Goal: Information Seeking & Learning: Learn about a topic

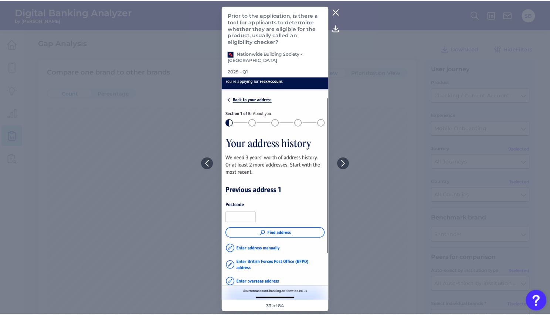
scroll to position [708, 0]
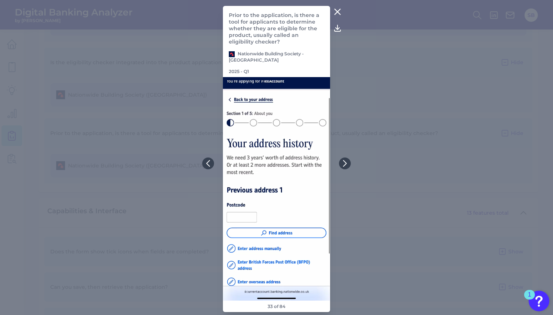
click at [337, 13] on icon at bounding box center [337, 12] width 6 height 6
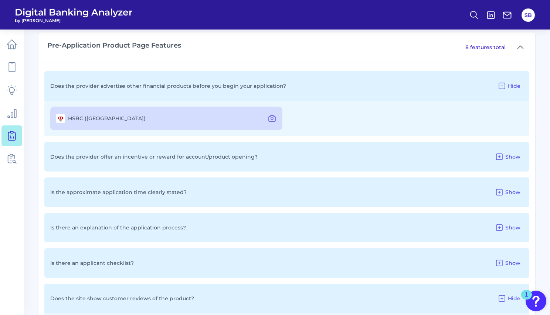
scroll to position [401, 0]
click at [273, 118] on icon at bounding box center [272, 118] width 2 height 2
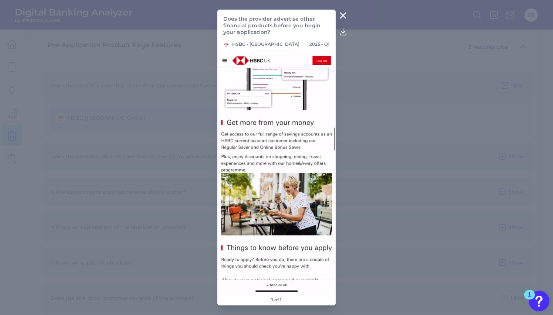
click at [346, 11] on button at bounding box center [342, 16] width 15 height 12
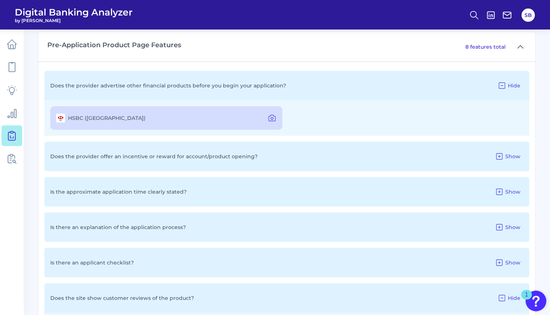
click at [296, 154] on div "Does the provider offer an incentive or reward for account/product opening? Show" at bounding box center [286, 157] width 485 height 30
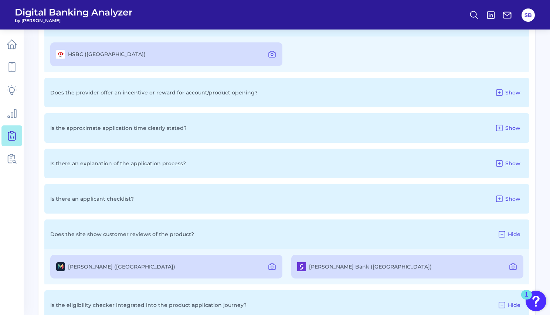
scroll to position [466, 0]
click at [501, 90] on icon at bounding box center [499, 91] width 9 height 9
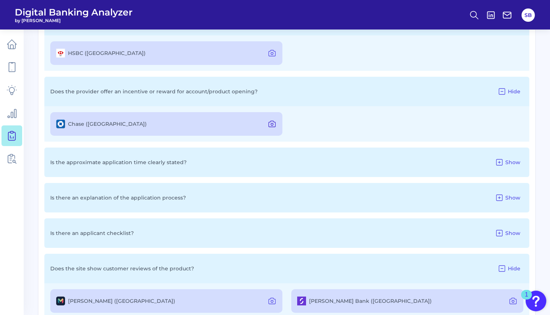
click at [270, 122] on icon at bounding box center [271, 124] width 9 height 9
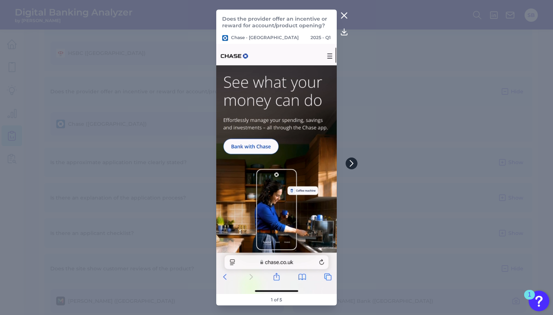
click at [351, 161] on icon at bounding box center [351, 164] width 3 height 6
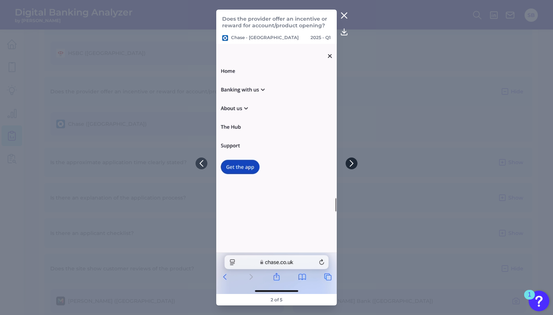
click at [351, 161] on icon at bounding box center [351, 164] width 3 height 6
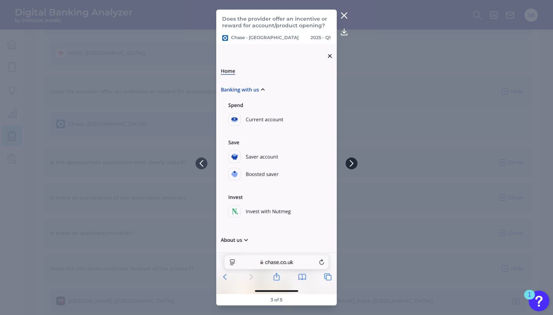
click at [351, 161] on icon at bounding box center [351, 164] width 3 height 6
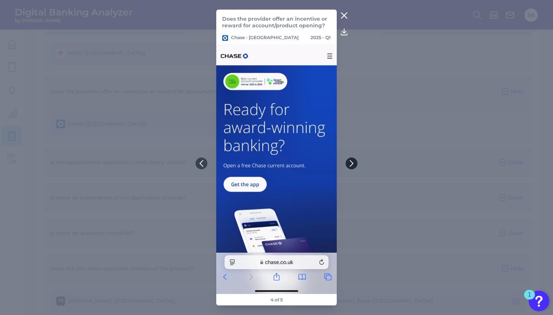
click at [352, 164] on icon at bounding box center [351, 163] width 7 height 7
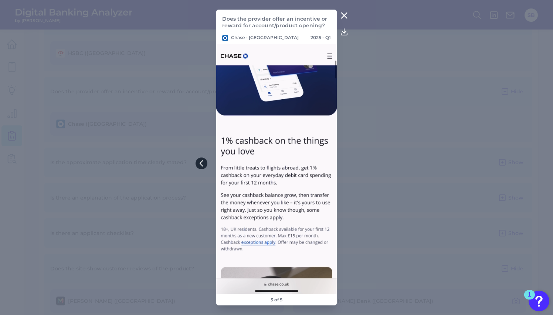
click at [204, 166] on icon at bounding box center [201, 163] width 7 height 7
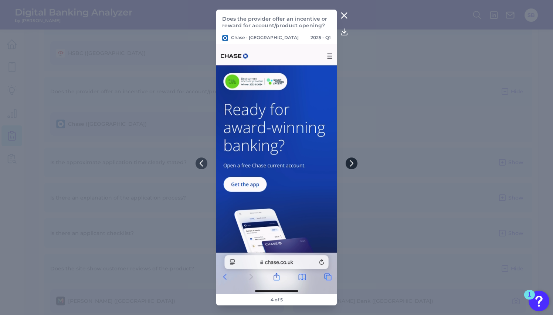
click at [352, 164] on icon at bounding box center [351, 164] width 3 height 6
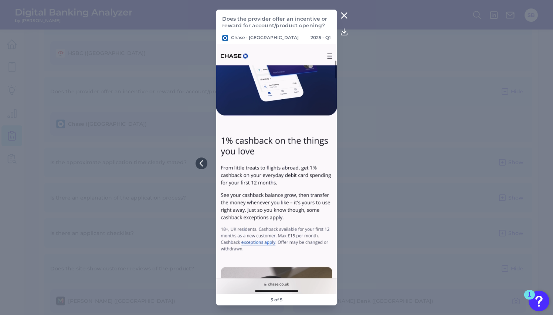
click at [344, 13] on icon at bounding box center [343, 15] width 9 height 9
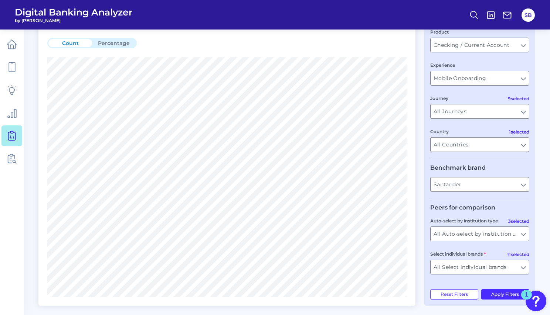
scroll to position [50, 0]
click at [493, 112] on input "All Journeys" at bounding box center [479, 112] width 98 height 14
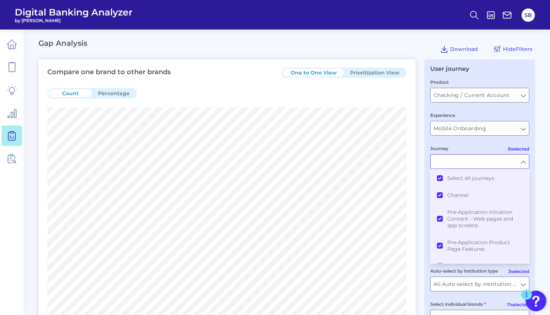
scroll to position [0, 0]
click at [505, 146] on div "Journey" at bounding box center [479, 157] width 99 height 24
click at [522, 161] on input "Journey" at bounding box center [479, 162] width 98 height 14
type input "All Journeys"
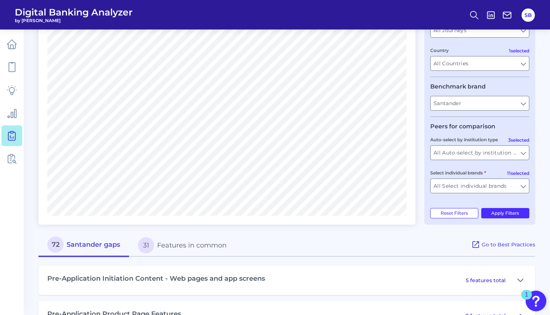
scroll to position [132, 0]
click at [478, 151] on input "All Auto-select by institution types" at bounding box center [479, 153] width 98 height 14
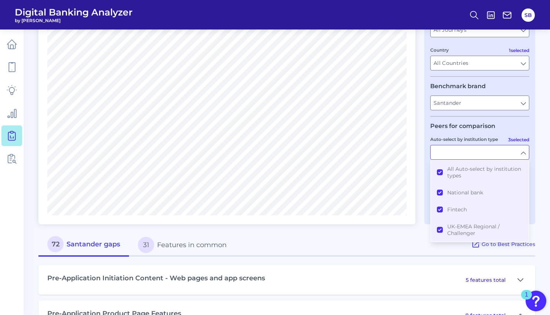
click at [479, 151] on input "Auto-select by institution type" at bounding box center [479, 153] width 98 height 14
type input "All Auto-select by institution types"
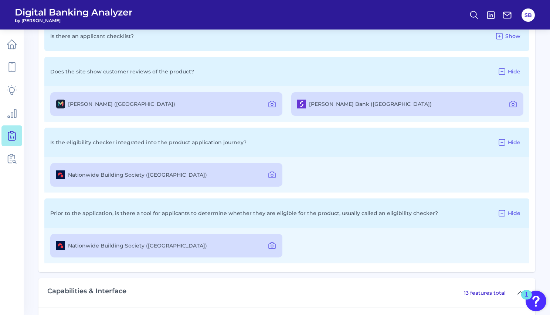
scroll to position [662, 0]
click at [271, 103] on icon at bounding box center [271, 104] width 9 height 9
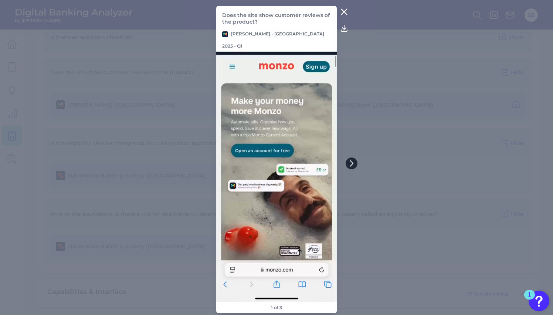
click at [355, 166] on button at bounding box center [351, 164] width 12 height 12
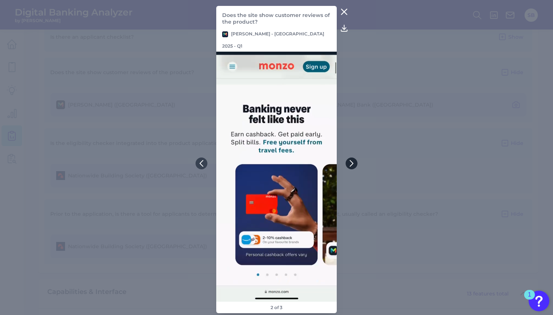
click at [355, 166] on icon at bounding box center [351, 163] width 7 height 7
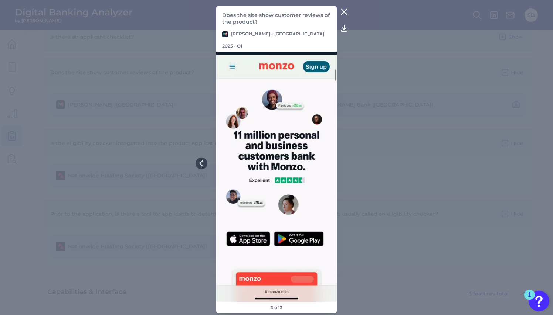
click at [341, 16] on icon at bounding box center [343, 11] width 9 height 9
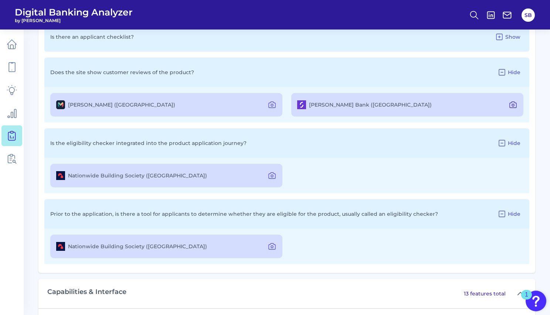
click at [513, 104] on icon at bounding box center [513, 105] width 2 height 2
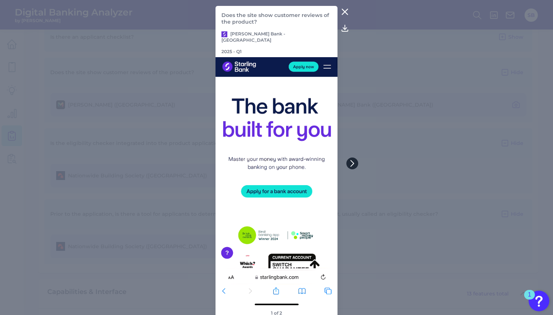
click at [354, 162] on icon at bounding box center [352, 163] width 7 height 7
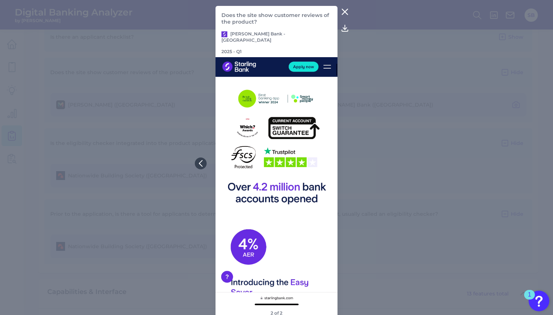
click at [300, 206] on img at bounding box center [276, 182] width 122 height 250
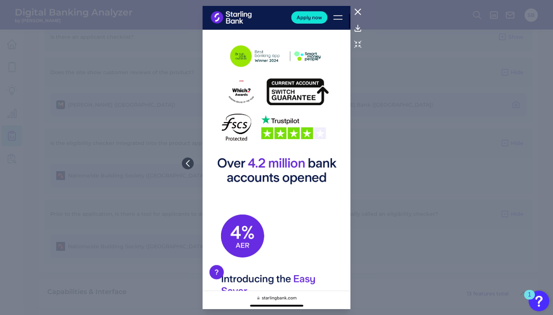
click at [300, 206] on img at bounding box center [275, 158] width 147 height 304
click at [359, 11] on icon at bounding box center [357, 11] width 9 height 9
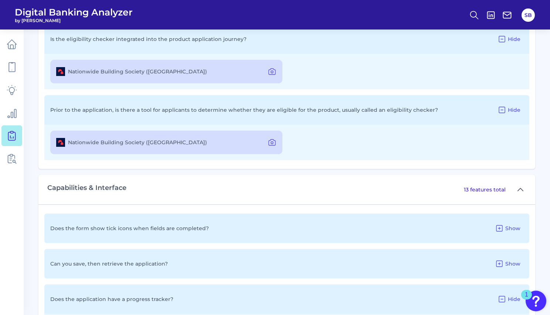
scroll to position [771, 0]
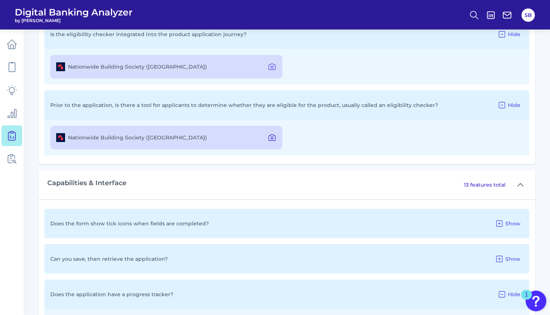
click at [273, 138] on icon at bounding box center [272, 138] width 2 height 2
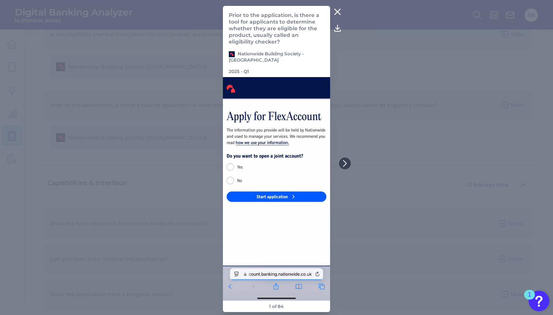
click at [339, 16] on icon at bounding box center [337, 11] width 9 height 9
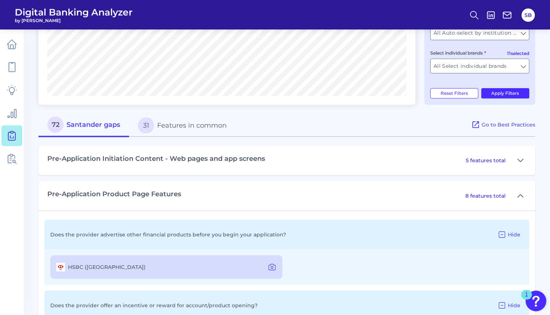
scroll to position [253, 0]
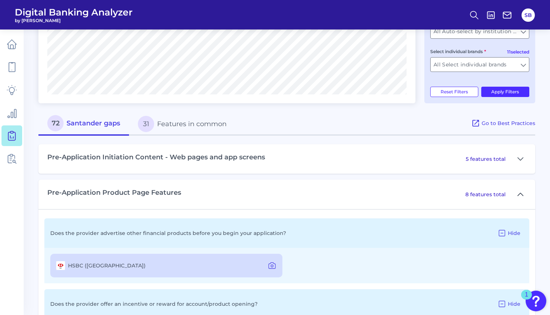
click at [522, 196] on icon at bounding box center [520, 194] width 6 height 9
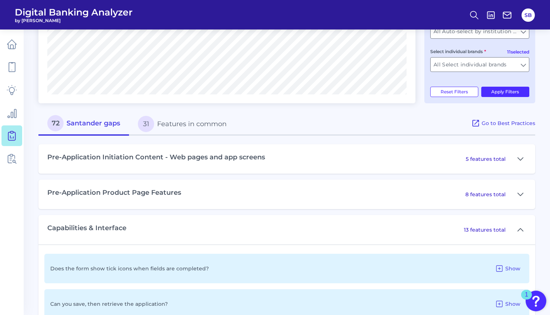
click at [507, 161] on div "5 features total" at bounding box center [495, 159] width 61 height 12
click at [519, 158] on icon at bounding box center [520, 159] width 6 height 9
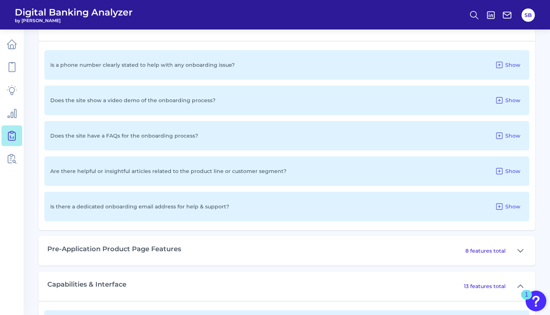
scroll to position [389, 0]
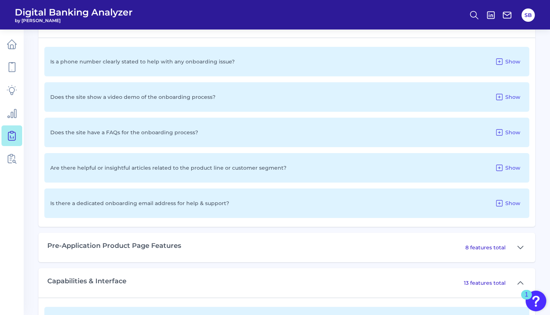
click at [373, 243] on div "Pre-Application Product Page Features 8 features total" at bounding box center [286, 248] width 496 height 30
click at [472, 250] on p "8 features total" at bounding box center [485, 248] width 40 height 7
click at [524, 250] on button at bounding box center [520, 248] width 12 height 12
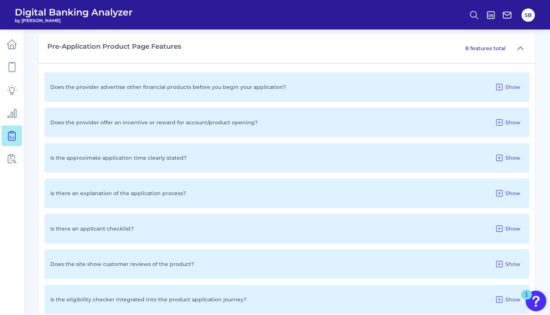
scroll to position [583, 0]
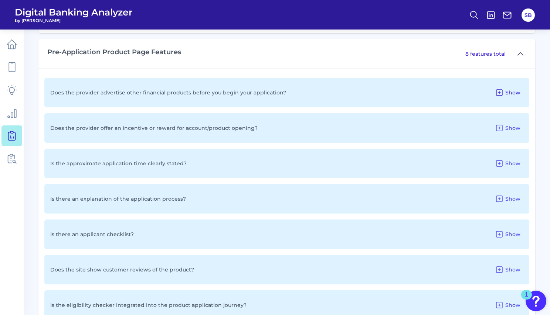
click at [500, 89] on icon at bounding box center [499, 92] width 9 height 9
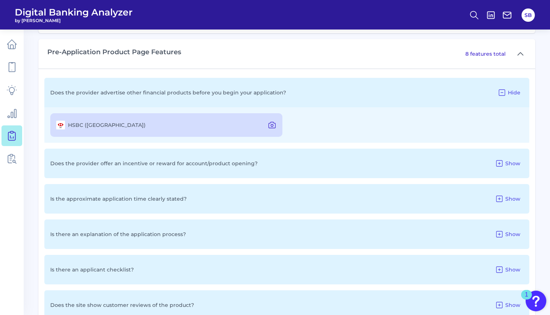
click at [272, 124] on icon at bounding box center [271, 125] width 9 height 9
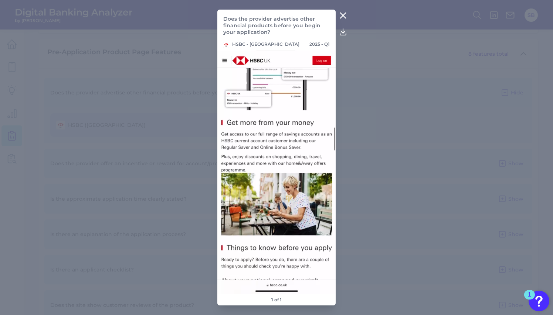
drag, startPoint x: 375, startPoint y: 167, endPoint x: 372, endPoint y: 158, distance: 9.7
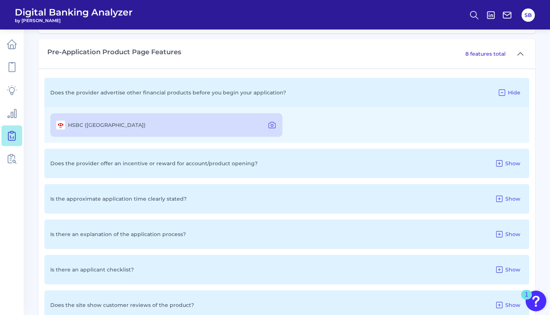
click at [226, 164] on p "Does the provider offer an incentive or reward for account/product opening?" at bounding box center [153, 163] width 207 height 7
click at [502, 166] on icon at bounding box center [499, 164] width 6 height 6
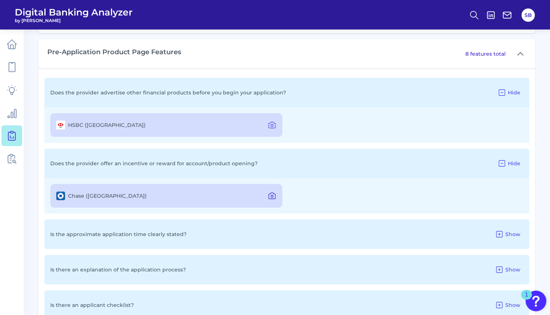
click at [273, 197] on icon at bounding box center [272, 196] width 2 height 2
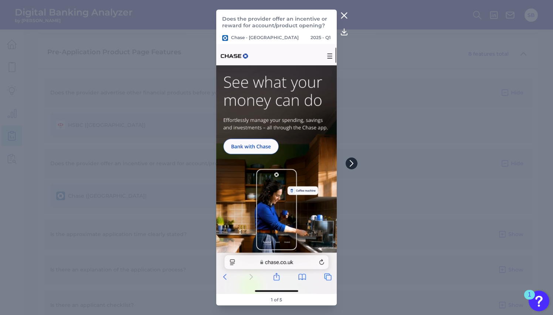
click at [352, 163] on icon at bounding box center [351, 163] width 7 height 7
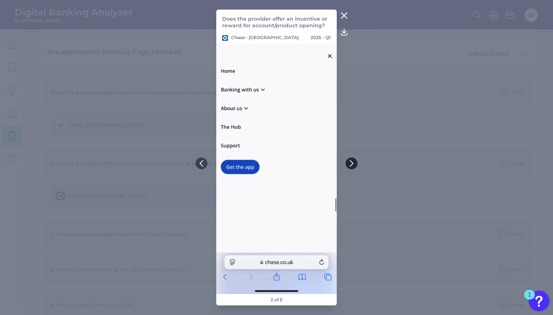
click at [352, 163] on icon at bounding box center [351, 163] width 7 height 7
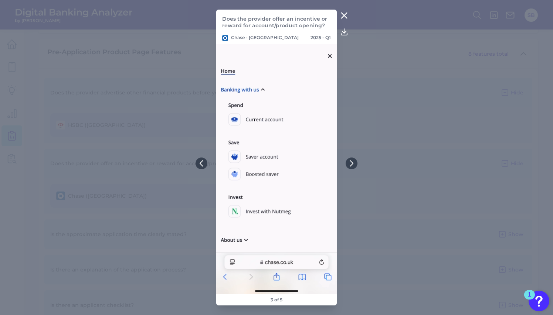
click at [343, 14] on icon at bounding box center [343, 15] width 9 height 9
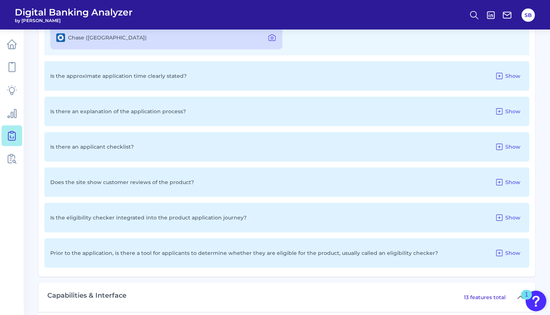
scroll to position [743, 0]
click at [512, 181] on span "Show" at bounding box center [512, 181] width 15 height 7
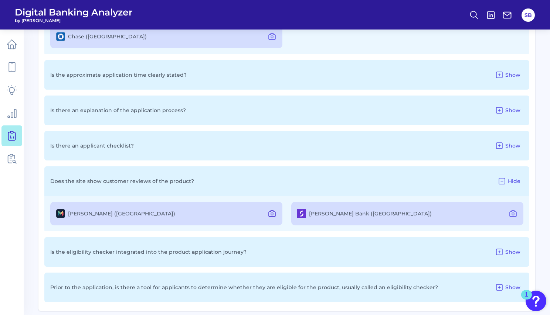
click at [271, 215] on icon at bounding box center [272, 214] width 2 height 2
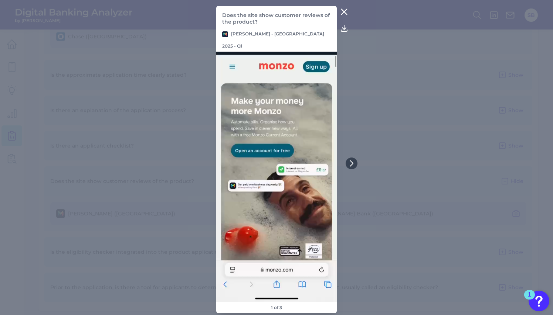
click at [344, 15] on icon at bounding box center [344, 12] width 6 height 6
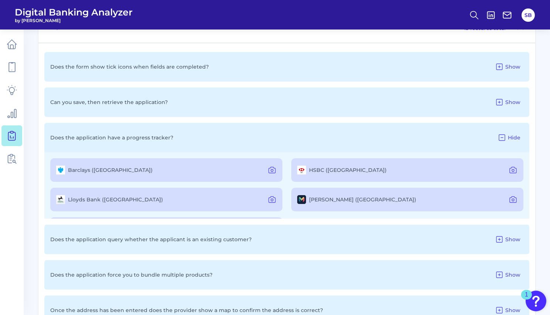
scroll to position [1047, 0]
click at [16, 115] on icon at bounding box center [12, 113] width 8 height 8
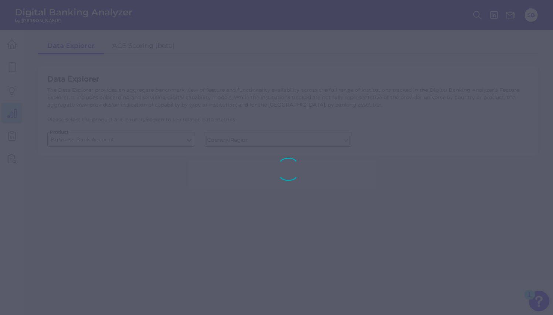
type input "Global (excl. US)"
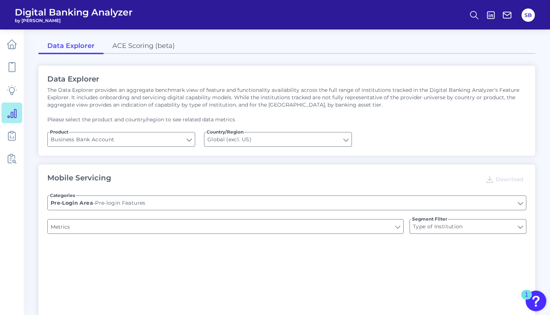
type input "Upon opening the app are users immediately prompted to use Touch/Face ID to log…"
type input "Does it offer third-party single sign on?"
type input "Can you apply for the PRODUCT as a new to brand customer on ANY digital channel?"
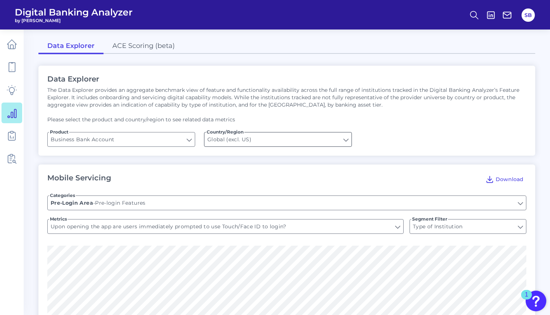
click at [238, 139] on input "Global (excl. US)" at bounding box center [277, 140] width 147 height 14
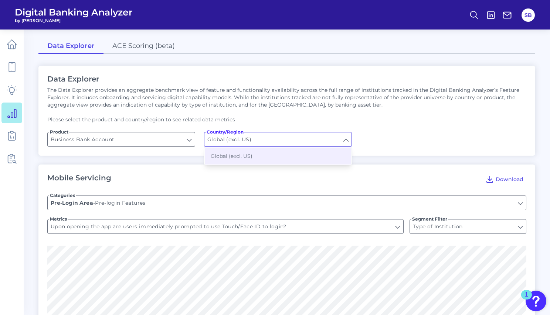
click at [238, 139] on input "Global (excl. US)" at bounding box center [277, 140] width 147 height 14
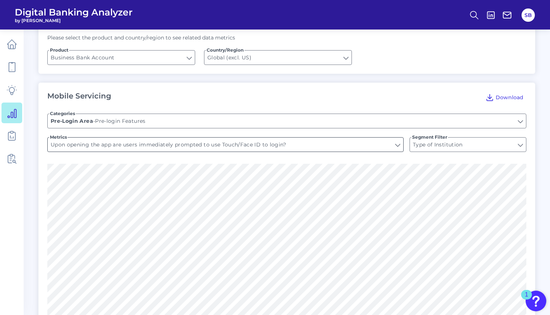
scroll to position [89, 0]
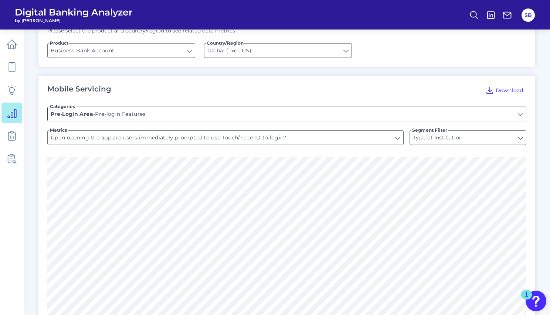
click at [216, 117] on input "Pre-login Features" at bounding box center [287, 114] width 478 height 14
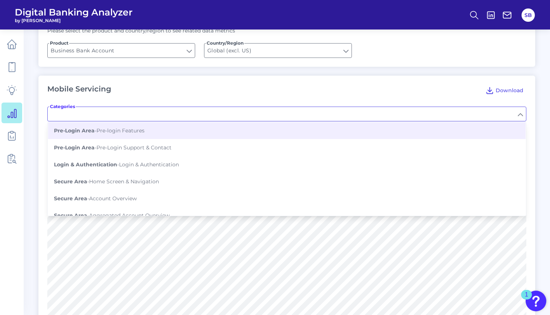
scroll to position [0, 0]
click at [474, 12] on icon at bounding box center [474, 15] width 10 height 10
type input "Pre-login Features"
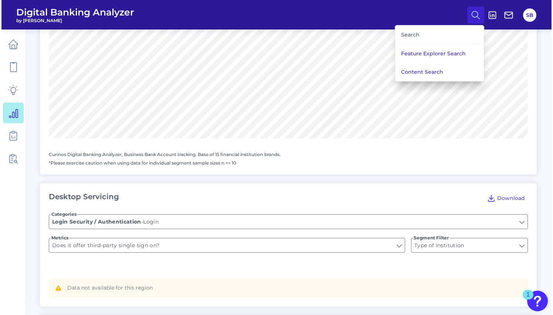
scroll to position [390, 0]
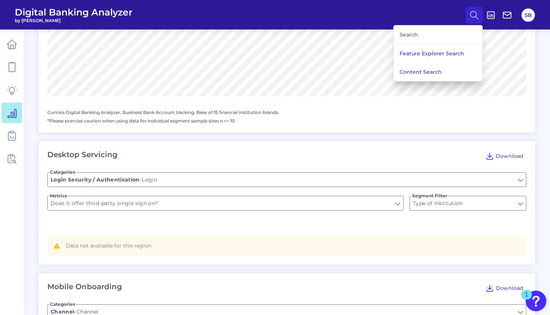
click at [424, 33] on div "Search" at bounding box center [437, 34] width 83 height 19
click at [409, 29] on div "Search" at bounding box center [437, 34] width 83 height 19
click at [407, 35] on div "Search" at bounding box center [437, 34] width 83 height 19
click at [409, 54] on button "Feature Explorer Search" at bounding box center [437, 53] width 89 height 18
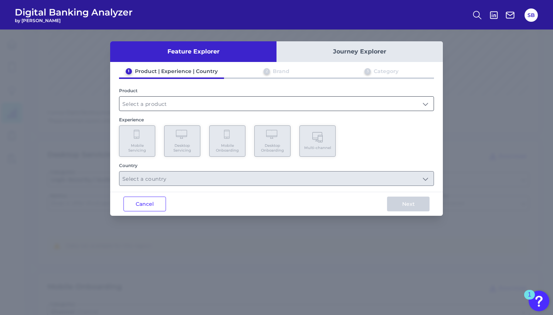
click at [246, 100] on input "text" at bounding box center [276, 104] width 314 height 14
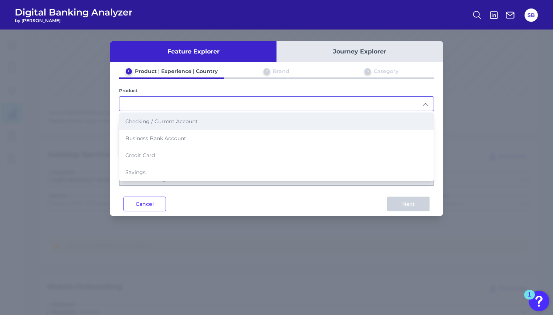
click at [211, 119] on li "Checking / Current Account" at bounding box center [276, 121] width 314 height 17
type input "Checking / Current Account"
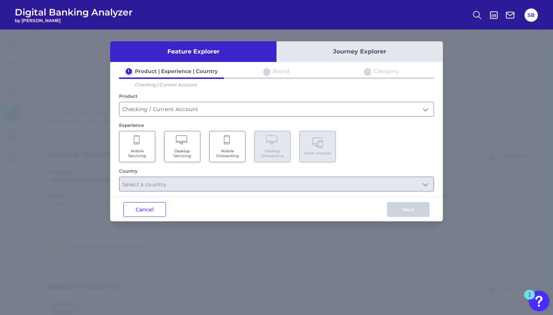
click at [142, 151] on span "Mobile Servicing" at bounding box center [137, 154] width 28 height 10
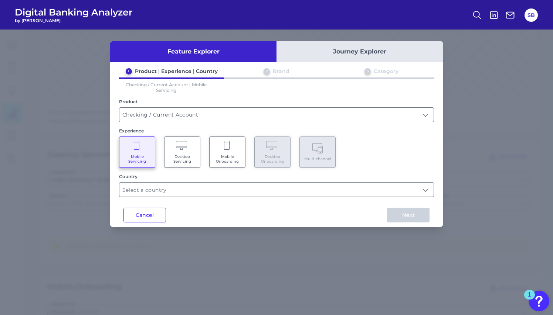
click at [228, 148] on icon at bounding box center [227, 146] width 7 height 10
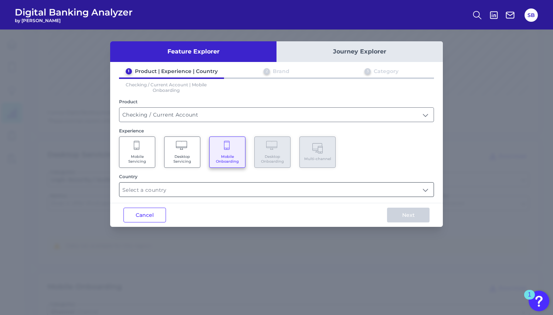
click at [216, 188] on input "text" at bounding box center [276, 190] width 314 height 14
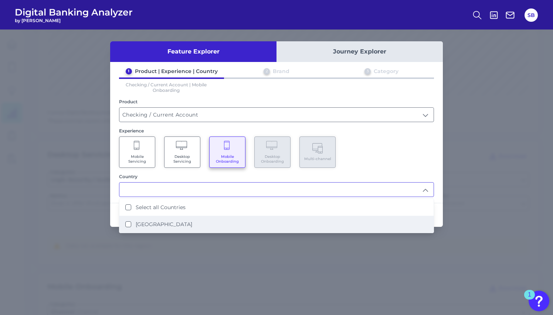
click at [125, 224] on Kingdom "United Kingdom" at bounding box center [128, 225] width 6 height 6
type input "Select all Countries"
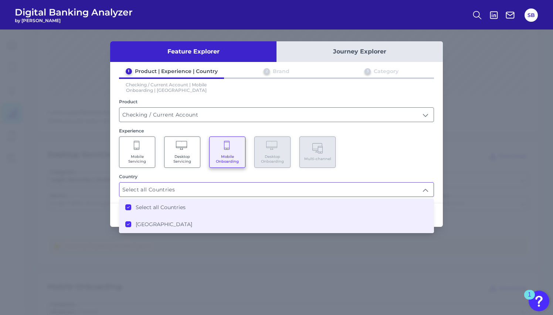
click at [425, 194] on input "Select all Countries" at bounding box center [276, 190] width 314 height 14
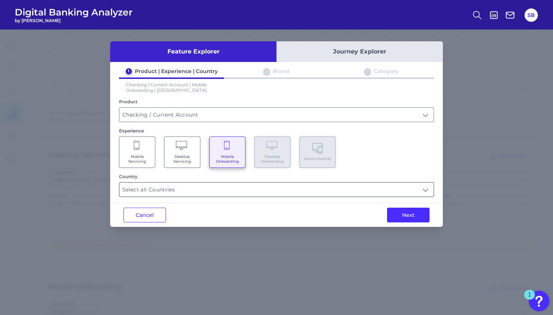
click at [423, 187] on input "Select all Countries" at bounding box center [276, 190] width 314 height 14
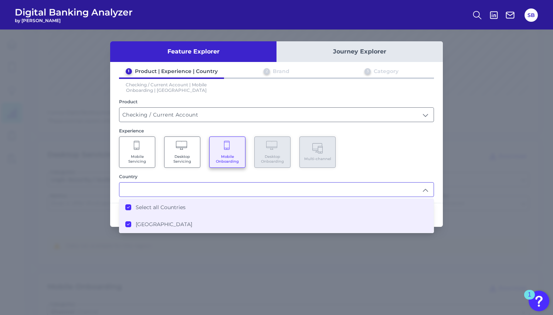
click at [130, 225] on Kingdom "United Kingdom" at bounding box center [128, 225] width 6 height 6
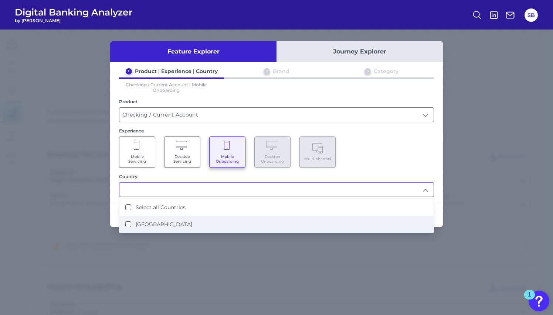
click at [130, 222] on Kingdom "United Kingdom" at bounding box center [128, 225] width 6 height 6
type input "Select all Countries"
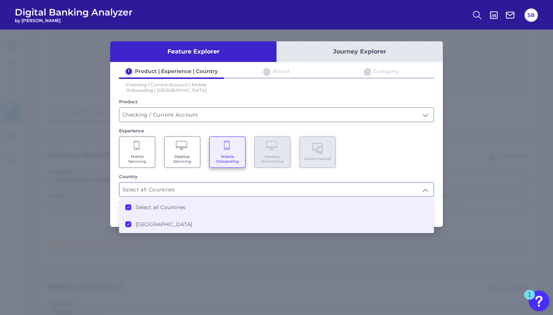
click at [425, 158] on div "Mobile Servicing Desktop Servicing Mobile Onboarding Desktop Onboarding Multi-c…" at bounding box center [276, 152] width 315 height 31
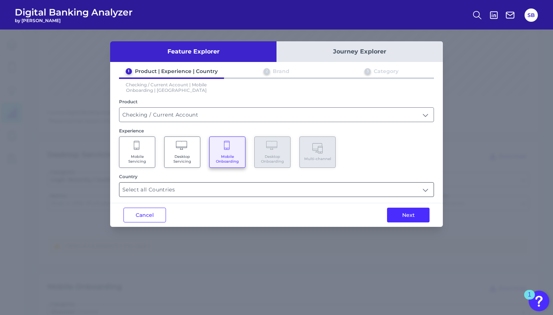
click at [421, 191] on input "Select all Countries" at bounding box center [276, 190] width 314 height 14
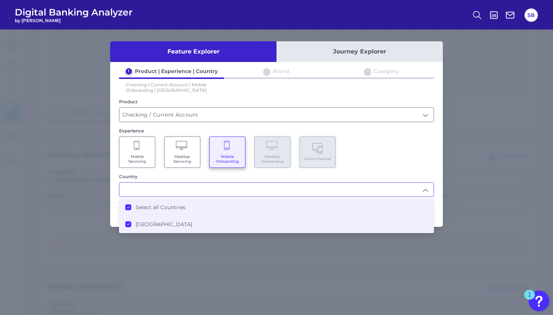
click at [263, 227] on li "United Kingdom" at bounding box center [276, 224] width 314 height 17
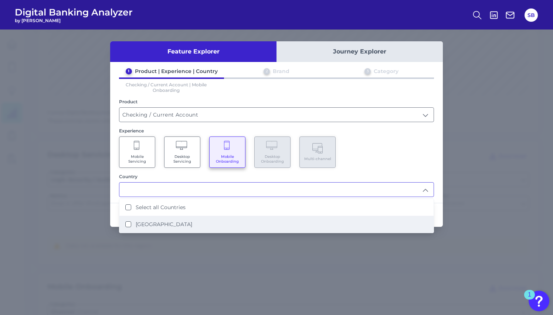
click at [297, 228] on li "United Kingdom" at bounding box center [276, 224] width 314 height 17
type input "Select all Countries"
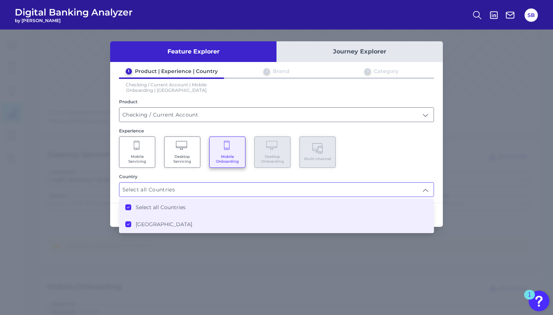
click at [433, 143] on div "Mobile Servicing Desktop Servicing Mobile Onboarding Desktop Onboarding Multi-c…" at bounding box center [276, 152] width 315 height 31
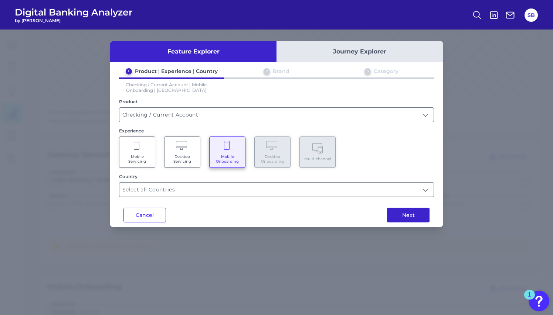
click at [413, 216] on button "Next" at bounding box center [408, 215] width 42 height 15
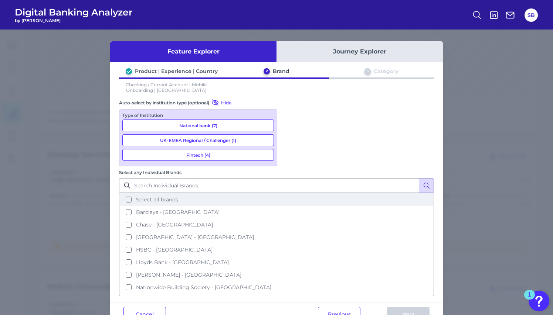
scroll to position [0, 0]
click at [290, 194] on button "Select all brands" at bounding box center [276, 200] width 313 height 13
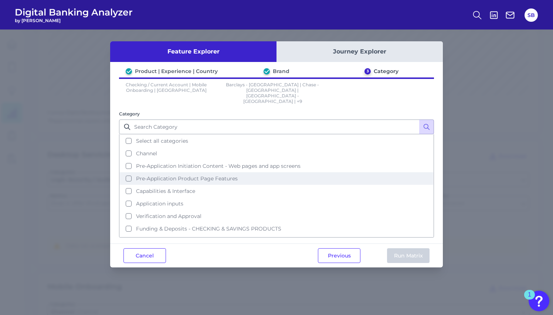
click at [127, 172] on button "Pre-Application Product Page Features" at bounding box center [276, 178] width 313 height 13
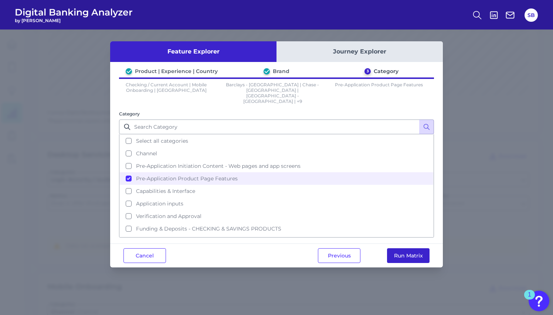
click at [404, 249] on button "Run Matrix" at bounding box center [408, 256] width 42 height 15
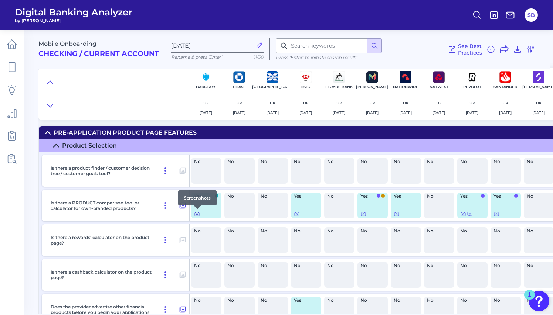
click at [197, 215] on icon at bounding box center [196, 214] width 1 height 1
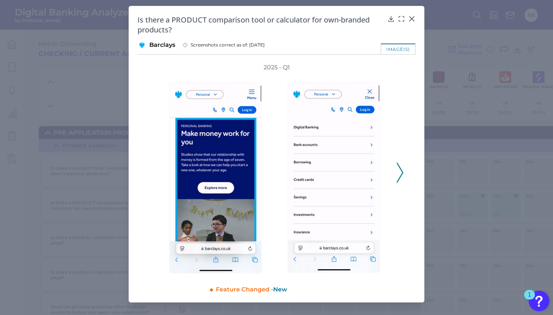
click at [402, 170] on icon at bounding box center [399, 173] width 7 height 20
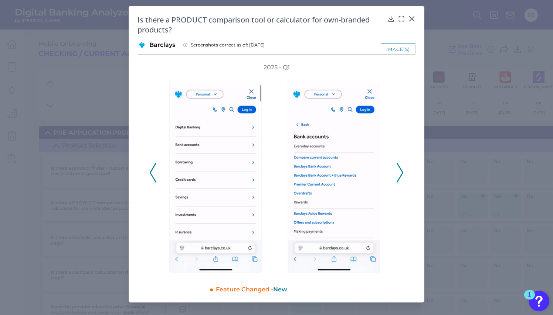
click at [399, 168] on icon at bounding box center [399, 173] width 7 height 20
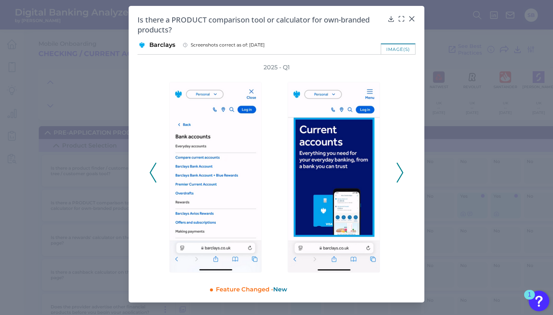
click at [399, 168] on icon at bounding box center [399, 173] width 7 height 20
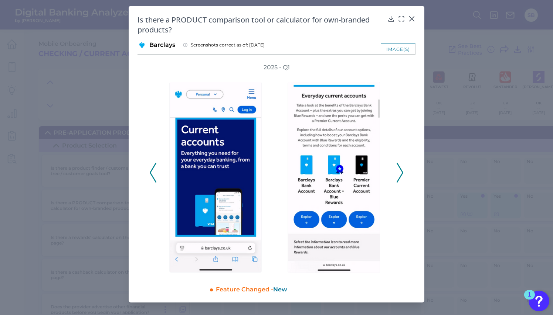
click at [399, 168] on icon at bounding box center [399, 173] width 7 height 20
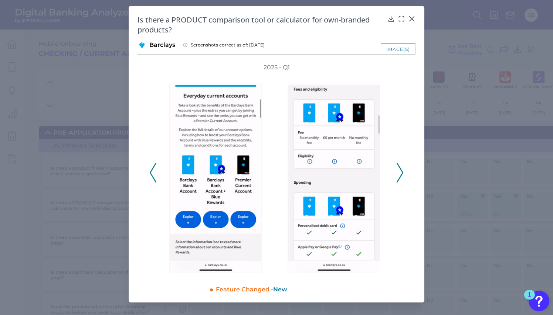
click at [399, 168] on icon at bounding box center [399, 173] width 7 height 20
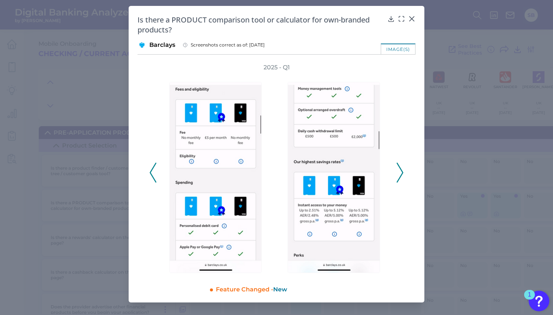
click at [399, 168] on icon at bounding box center [399, 173] width 7 height 20
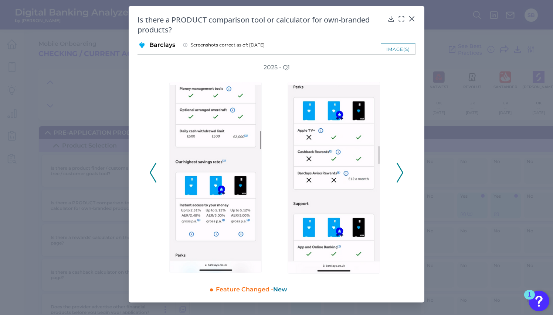
click at [399, 168] on icon at bounding box center [399, 173] width 7 height 20
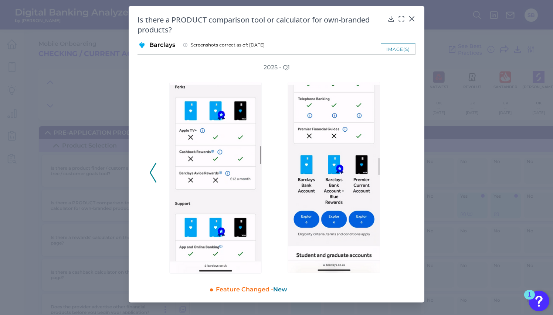
click at [399, 168] on div "2025 - Q1" at bounding box center [276, 169] width 254 height 211
click at [154, 172] on icon at bounding box center [153, 173] width 7 height 20
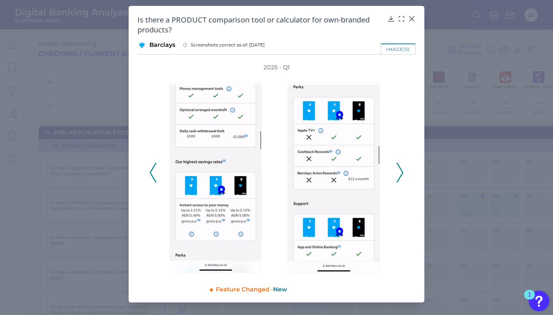
click at [154, 172] on icon at bounding box center [153, 173] width 7 height 20
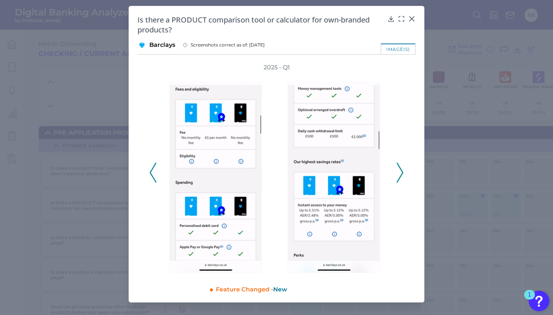
click at [154, 172] on icon at bounding box center [153, 173] width 7 height 20
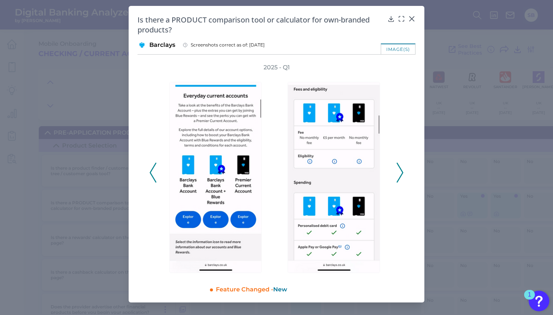
click at [154, 172] on icon at bounding box center [153, 173] width 7 height 20
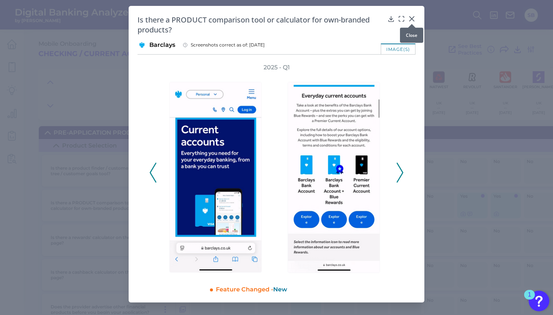
click at [411, 18] on icon at bounding box center [411, 18] width 7 height 7
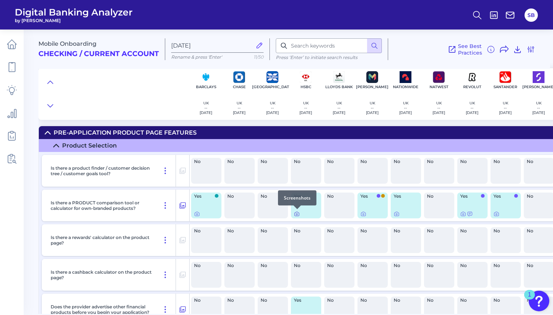
click at [296, 214] on icon at bounding box center [297, 214] width 6 height 6
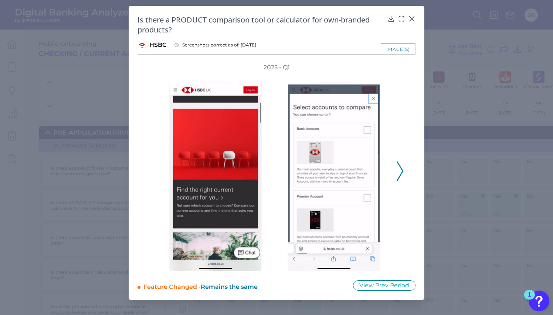
click at [400, 171] on icon at bounding box center [399, 171] width 7 height 20
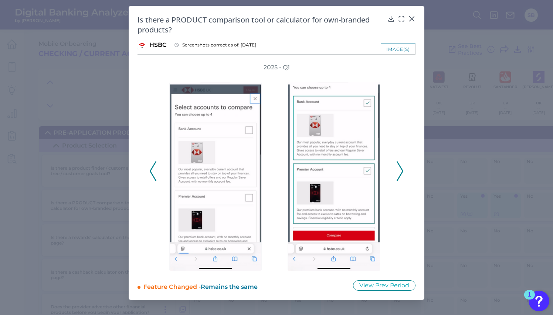
click at [400, 171] on icon at bounding box center [399, 171] width 7 height 20
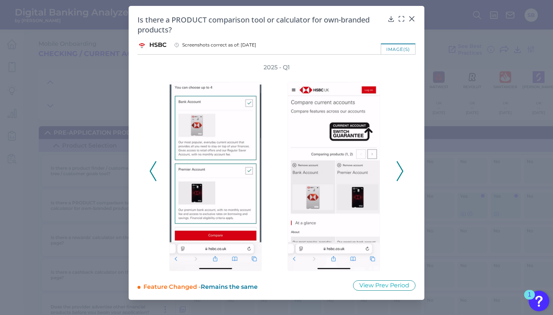
click at [400, 171] on icon at bounding box center [399, 171] width 7 height 20
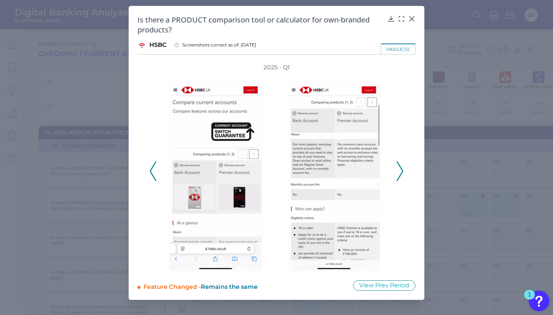
click at [400, 171] on icon at bounding box center [399, 171] width 7 height 20
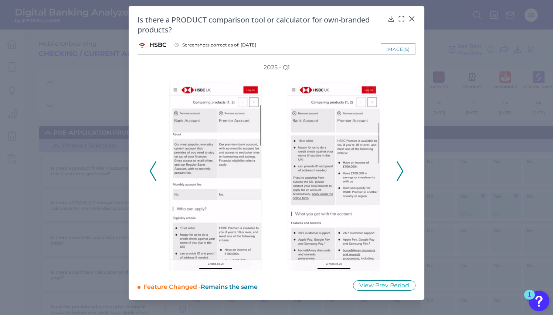
click at [400, 172] on icon at bounding box center [399, 171] width 7 height 20
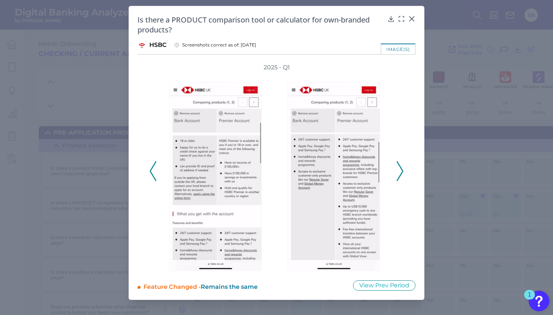
click at [400, 172] on icon at bounding box center [399, 171] width 7 height 20
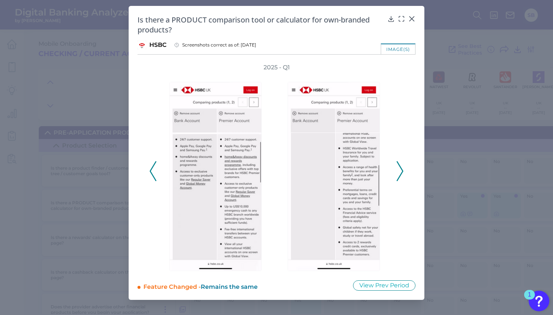
click at [400, 172] on icon at bounding box center [399, 171] width 7 height 20
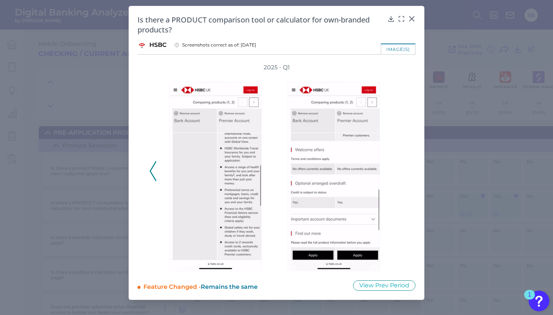
click at [400, 172] on div "2025 - Q1" at bounding box center [276, 168] width 254 height 208
click at [412, 17] on icon at bounding box center [411, 18] width 7 height 7
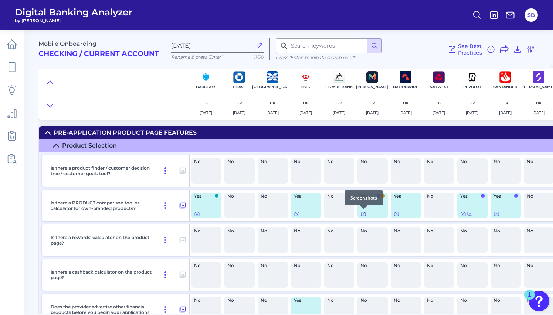
click at [361, 213] on div at bounding box center [363, 209] width 7 height 7
click at [363, 214] on icon at bounding box center [363, 214] width 6 height 6
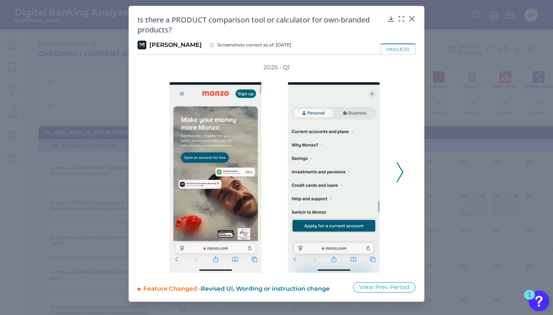
click at [402, 176] on icon at bounding box center [399, 173] width 7 height 20
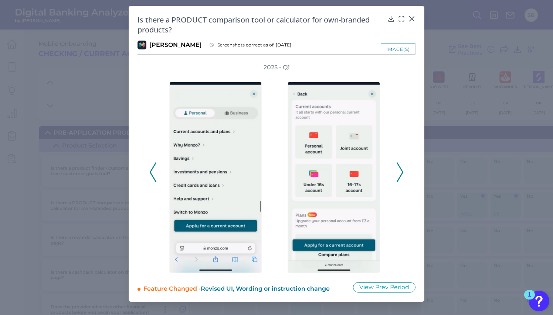
click at [402, 176] on icon at bounding box center [399, 173] width 7 height 20
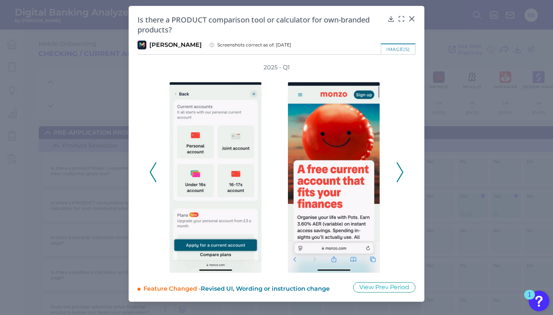
click at [402, 176] on icon at bounding box center [399, 173] width 7 height 20
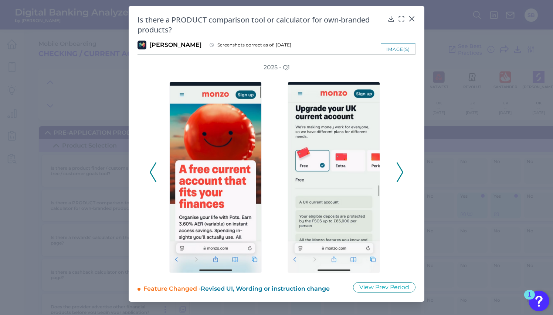
click at [402, 176] on icon at bounding box center [399, 173] width 7 height 20
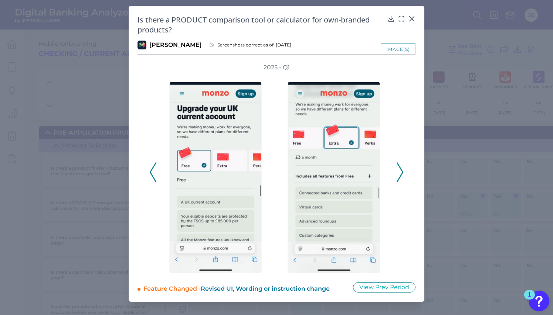
click at [402, 176] on icon at bounding box center [399, 173] width 7 height 20
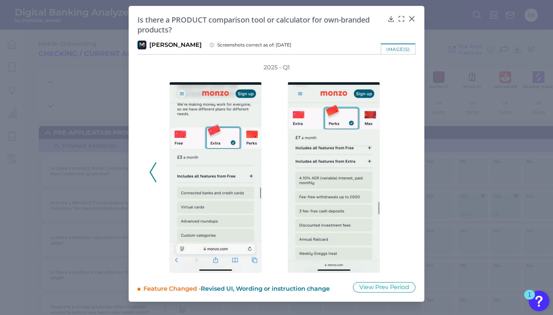
click at [402, 176] on div "2025 - Q1" at bounding box center [276, 169] width 254 height 210
click at [411, 20] on icon at bounding box center [411, 18] width 7 height 7
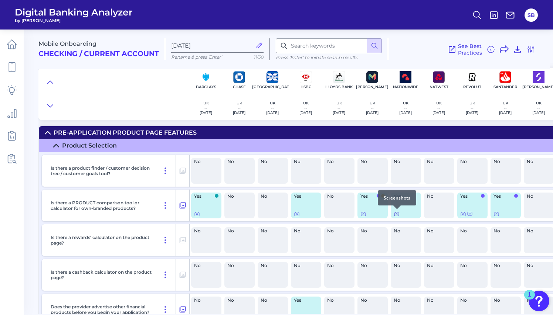
click at [397, 216] on icon at bounding box center [396, 214] width 4 height 4
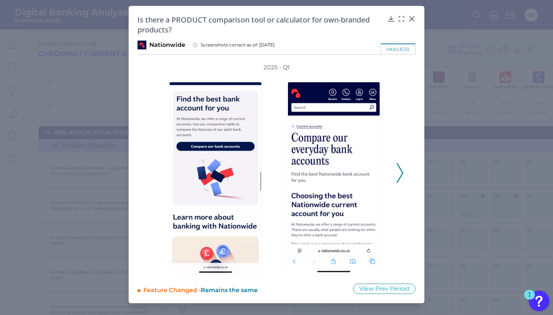
click at [395, 170] on div "2025 - Q1" at bounding box center [276, 169] width 254 height 211
click at [397, 177] on icon at bounding box center [399, 173] width 7 height 20
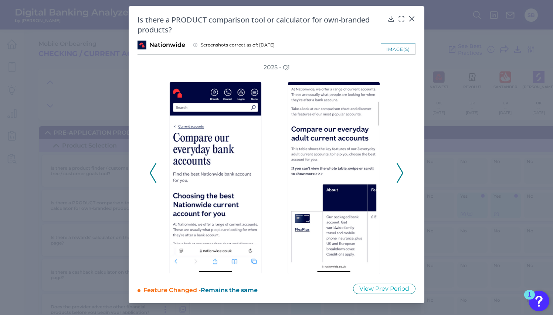
click at [397, 177] on icon at bounding box center [399, 173] width 7 height 20
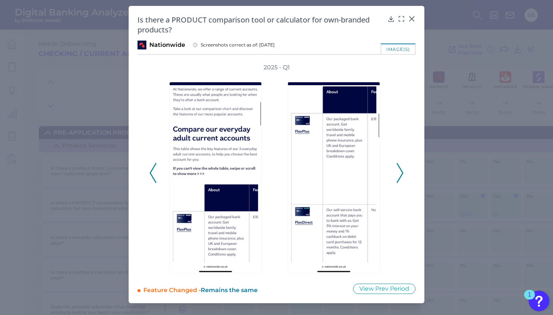
click at [397, 177] on icon at bounding box center [399, 173] width 7 height 20
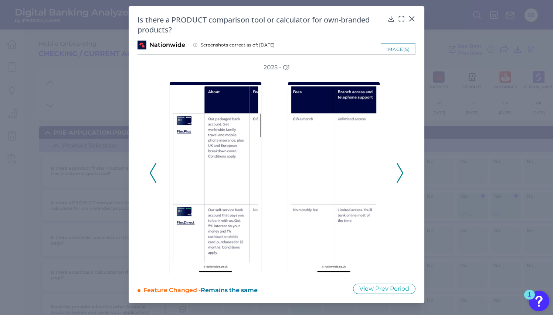
click at [397, 177] on icon at bounding box center [399, 173] width 7 height 20
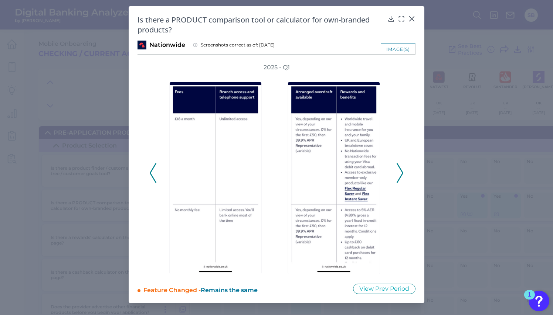
click at [397, 177] on icon at bounding box center [399, 173] width 7 height 20
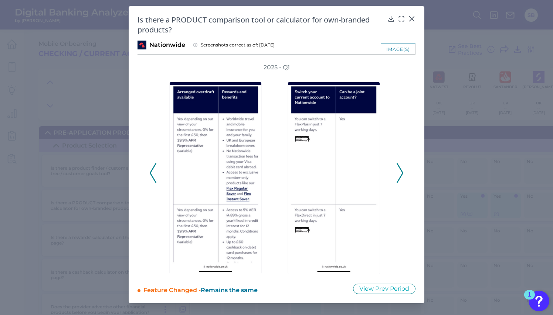
click at [397, 177] on icon at bounding box center [399, 173] width 7 height 20
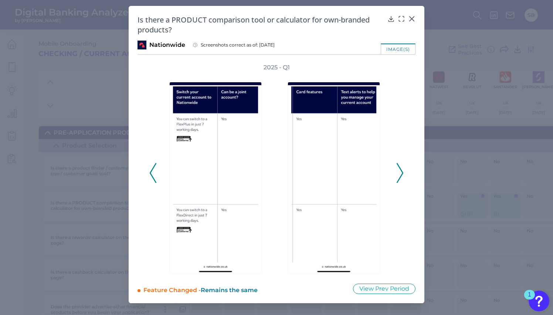
click at [397, 177] on icon at bounding box center [399, 173] width 7 height 20
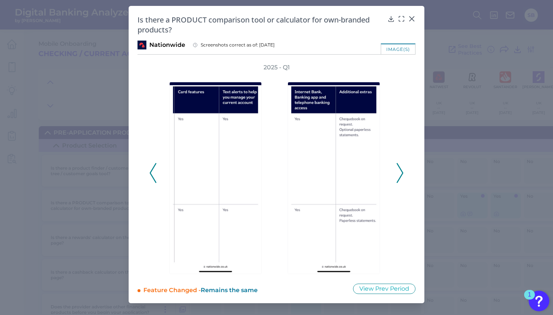
click at [397, 177] on icon at bounding box center [399, 173] width 7 height 20
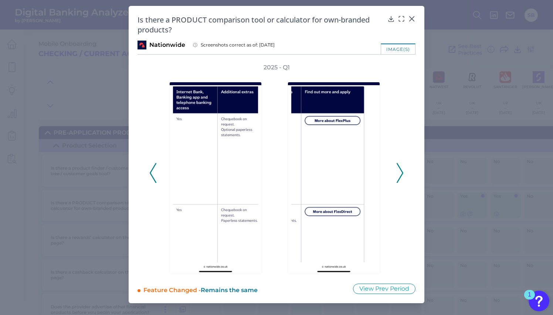
click at [397, 177] on icon at bounding box center [399, 173] width 7 height 20
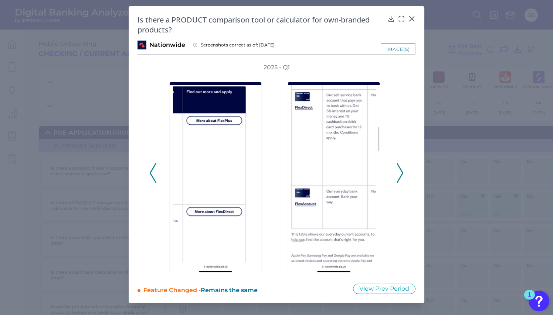
click at [398, 175] on icon at bounding box center [399, 173] width 7 height 20
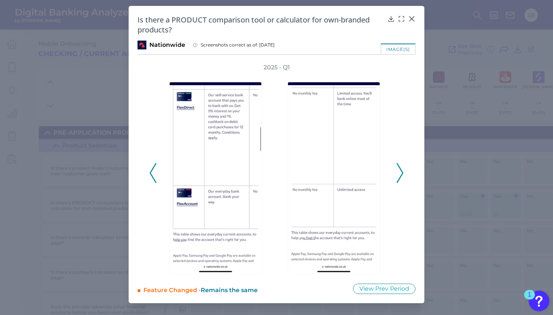
click at [398, 175] on icon at bounding box center [399, 173] width 7 height 20
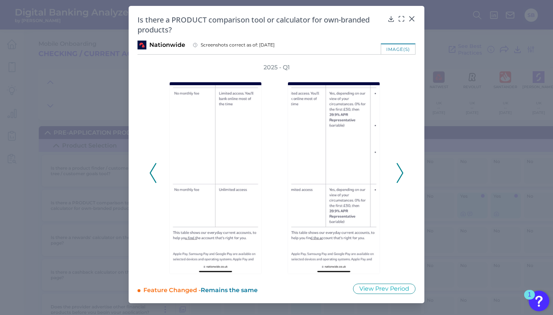
click at [398, 175] on icon at bounding box center [399, 173] width 7 height 20
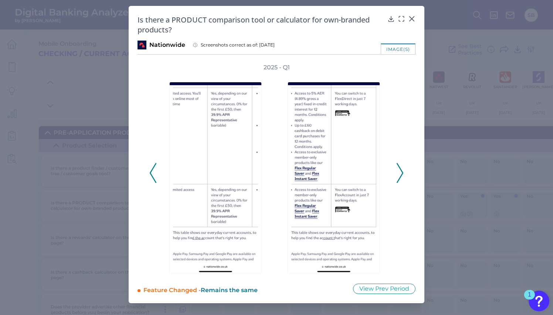
click at [398, 175] on icon at bounding box center [399, 173] width 7 height 20
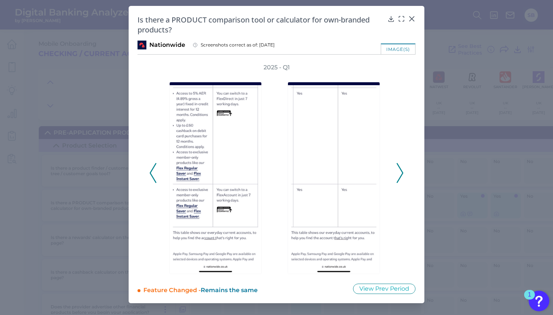
click at [398, 175] on icon at bounding box center [399, 173] width 7 height 20
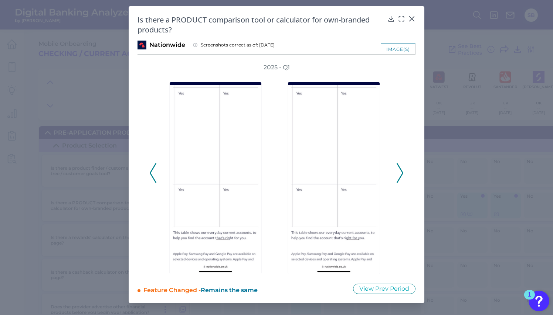
click at [398, 175] on icon at bounding box center [399, 173] width 7 height 20
click at [399, 175] on icon at bounding box center [399, 173] width 7 height 20
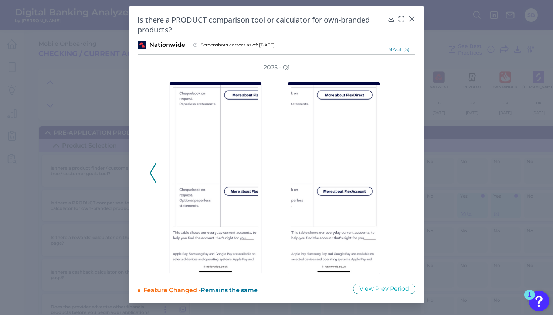
click at [403, 178] on div "2025 - Q1" at bounding box center [276, 169] width 254 height 211
click at [412, 20] on icon at bounding box center [411, 19] width 4 height 4
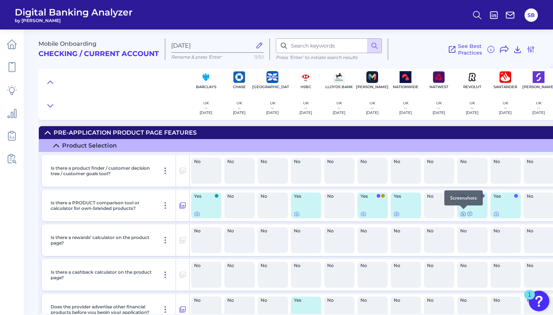
click at [462, 214] on icon at bounding box center [463, 214] width 6 height 6
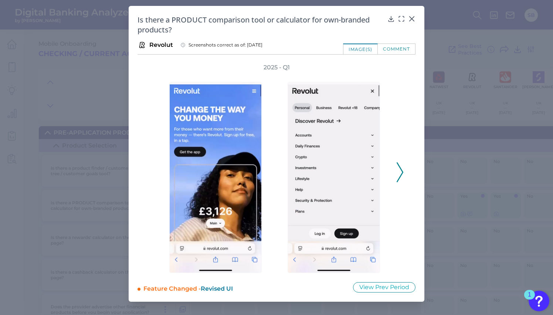
click at [406, 171] on div "2025 - Q1" at bounding box center [276, 169] width 278 height 210
click at [402, 175] on icon at bounding box center [399, 173] width 7 height 20
